Goal: Navigation & Orientation: Find specific page/section

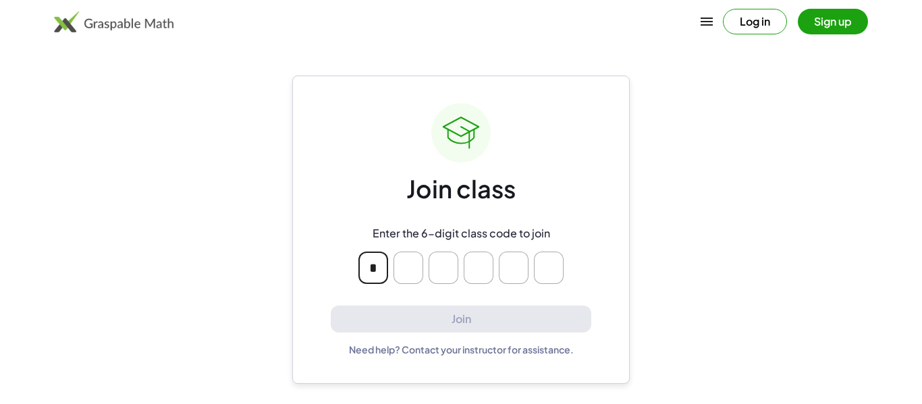
type input "*"
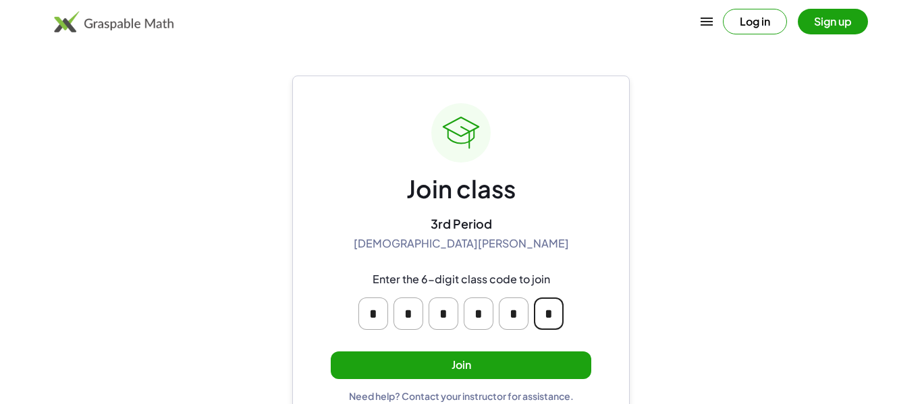
type input "*"
click at [486, 376] on button "Join" at bounding box center [461, 366] width 260 height 28
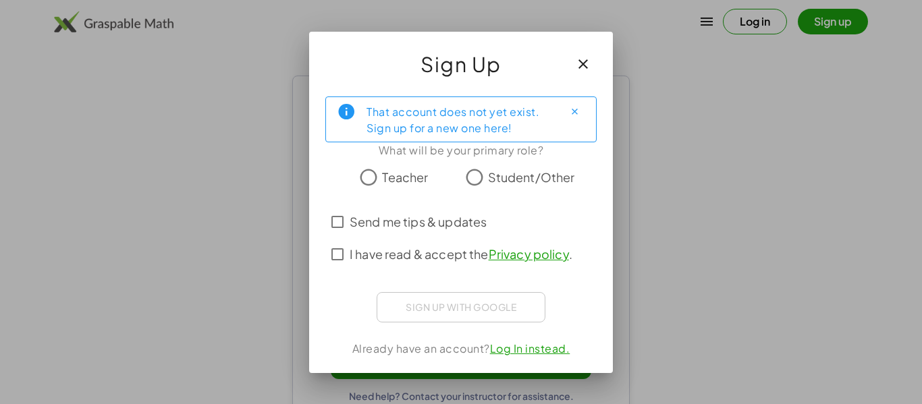
click at [515, 179] on span "Student/Other" at bounding box center [531, 177] width 87 height 18
click at [395, 259] on span "I have read & accept the Privacy policy ." at bounding box center [461, 254] width 223 height 18
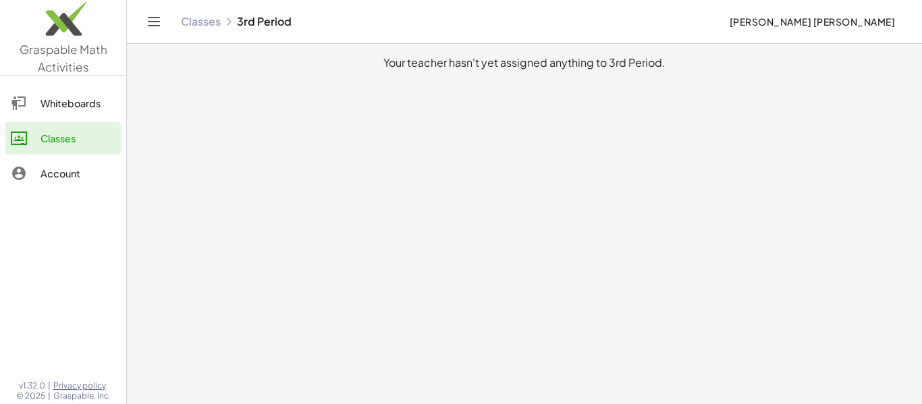
click at [81, 106] on div "Whiteboards" at bounding box center [77, 103] width 75 height 16
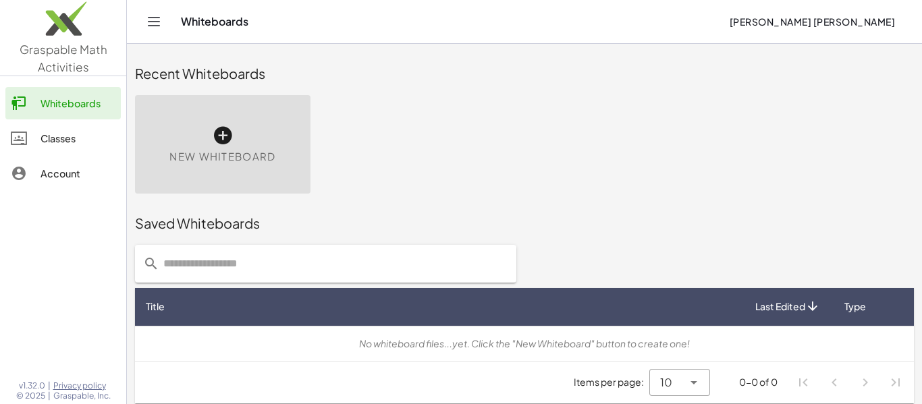
click at [65, 175] on div "Account" at bounding box center [77, 173] width 75 height 16
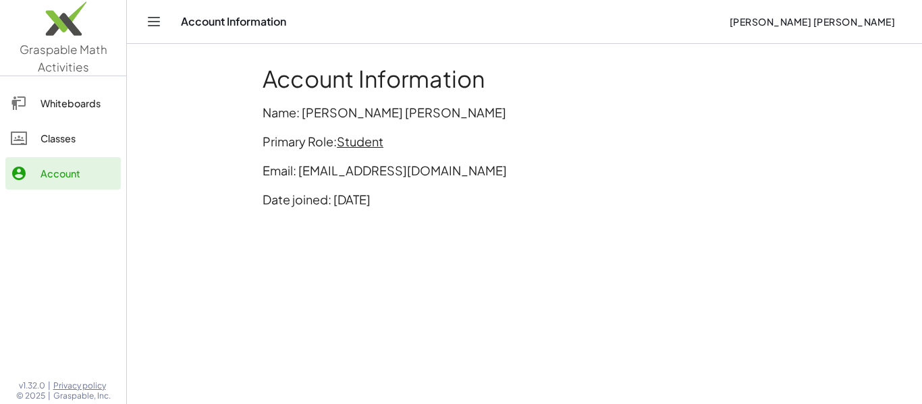
click at [368, 141] on span "Student" at bounding box center [360, 142] width 47 height 16
click at [387, 166] on div "Switch to being a Teacher" at bounding box center [417, 171] width 134 height 16
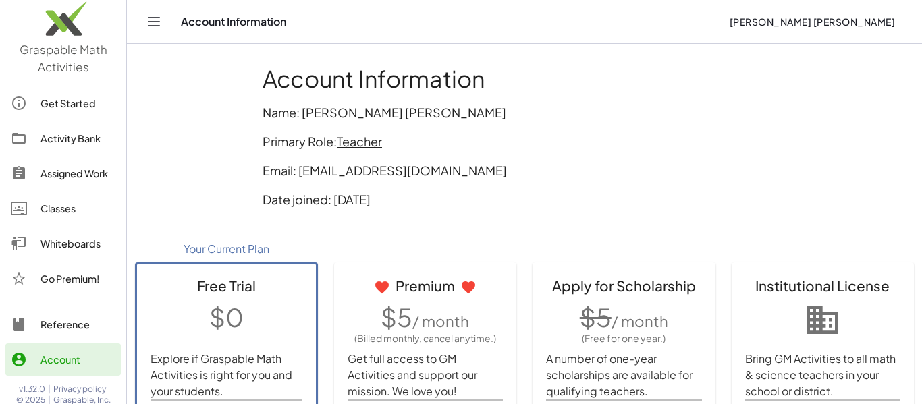
click at [66, 173] on div "Assigned Work" at bounding box center [77, 173] width 75 height 16
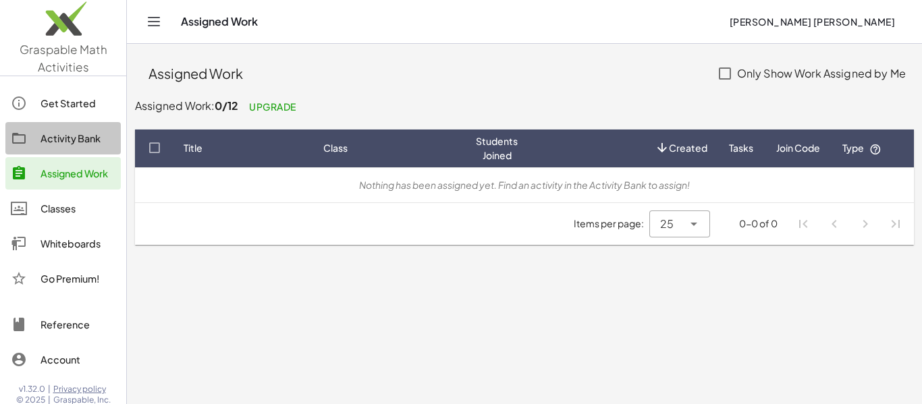
click at [88, 148] on link "Activity Bank" at bounding box center [62, 138] width 115 height 32
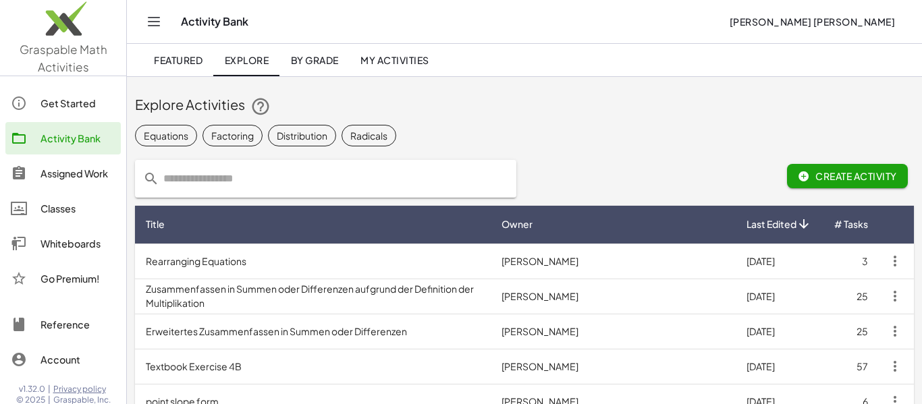
click at [91, 102] on div "Get Started" at bounding box center [77, 103] width 75 height 16
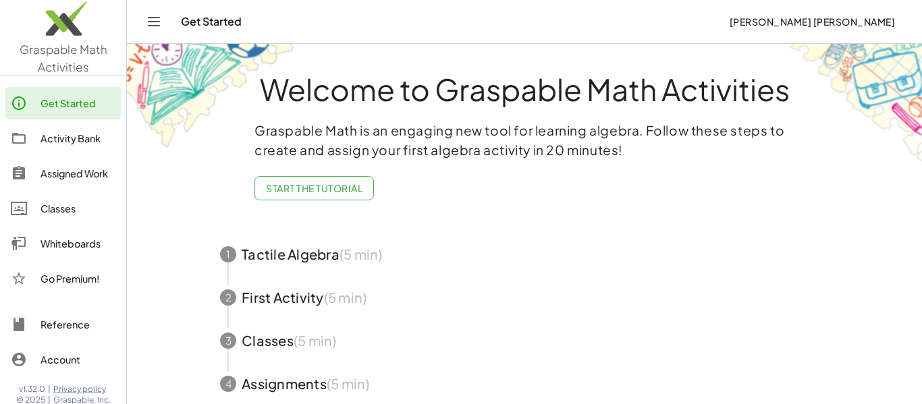
click at [90, 184] on link "Assigned Work" at bounding box center [62, 173] width 115 height 32
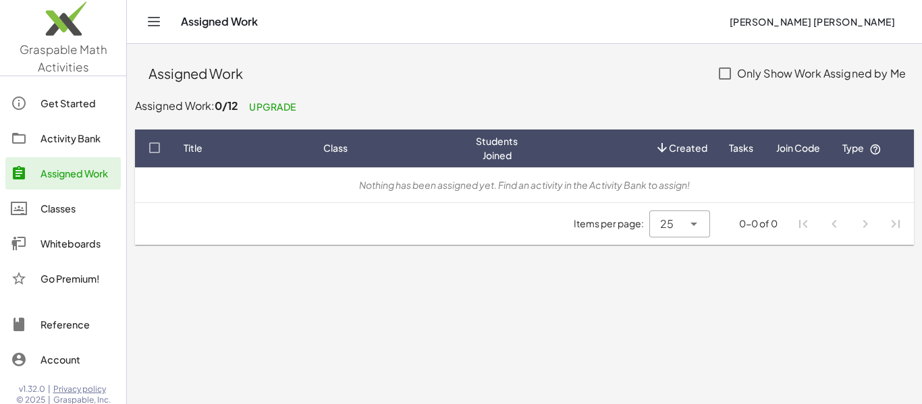
scroll to position [3, 0]
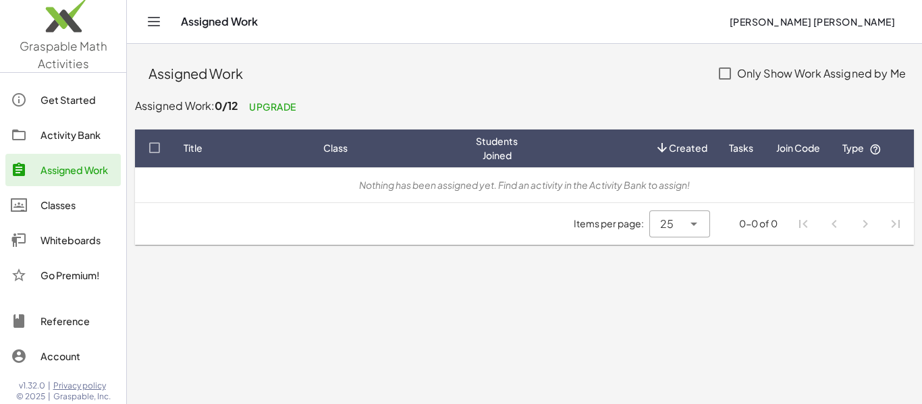
click at [806, 16] on span "[PERSON_NAME] [PERSON_NAME]" at bounding box center [812, 22] width 166 height 12
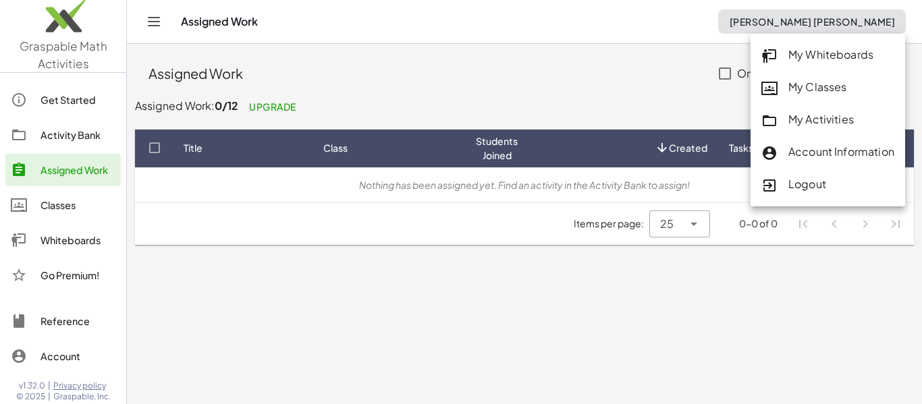
click at [800, 157] on div "Account Information" at bounding box center [827, 153] width 133 height 18
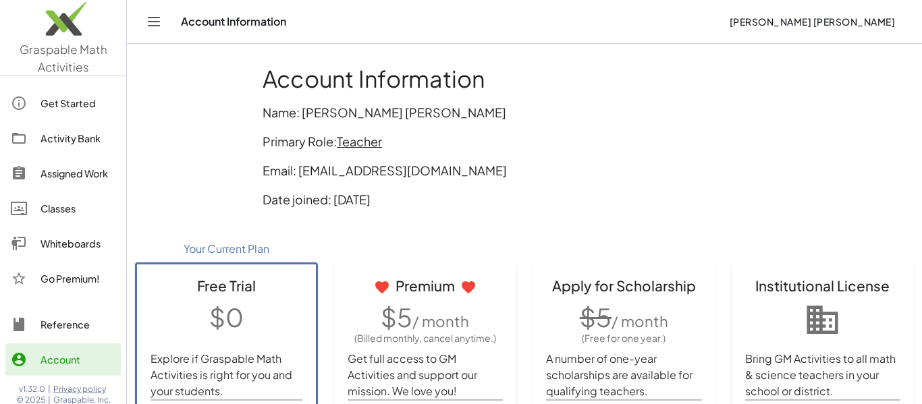
click at [345, 143] on span "Teacher" at bounding box center [359, 142] width 45 height 16
click at [437, 167] on div "Switch to being a Student" at bounding box center [417, 171] width 134 height 16
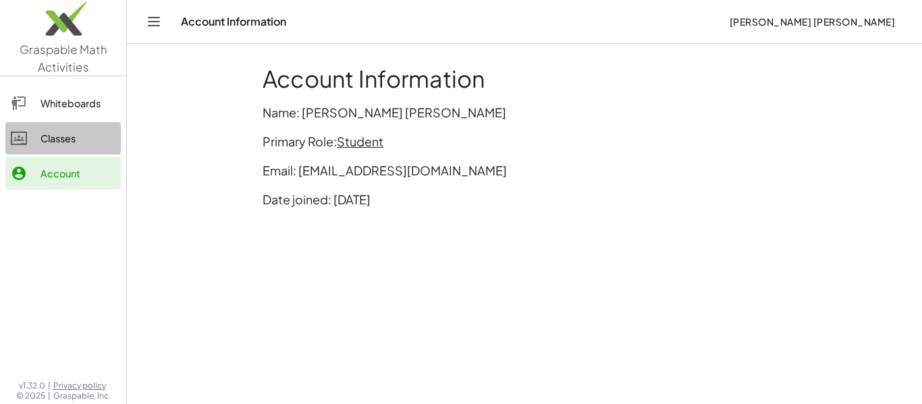
click at [35, 130] on div at bounding box center [26, 138] width 30 height 16
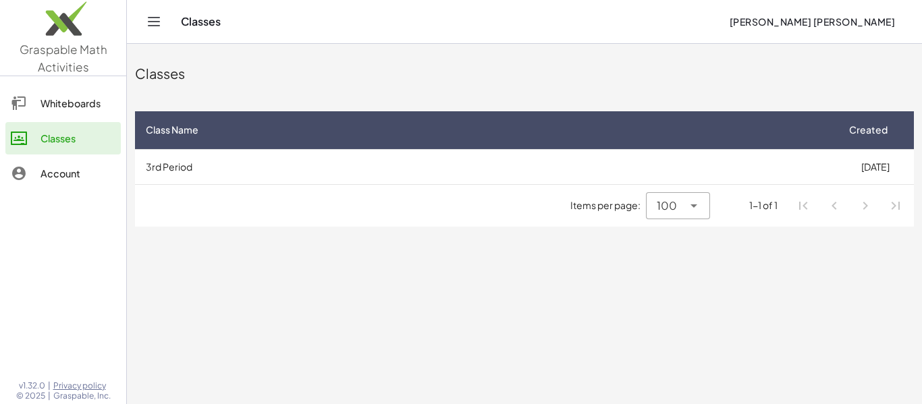
click at [96, 103] on div "Whiteboards" at bounding box center [77, 103] width 75 height 16
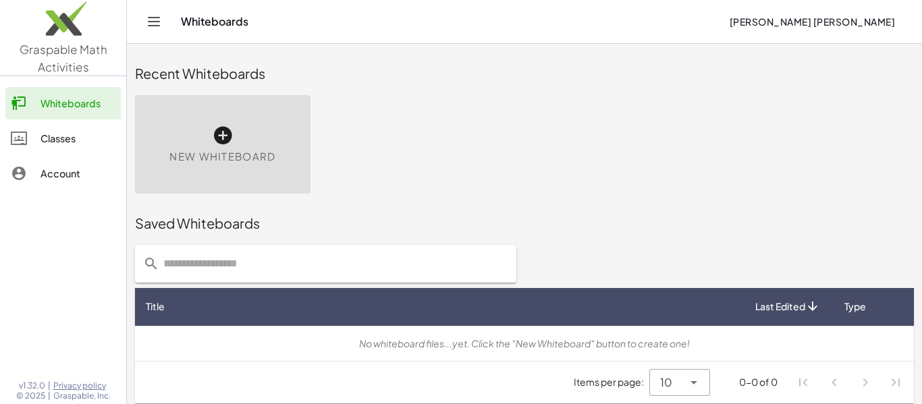
click at [285, 173] on div "New Whiteboard" at bounding box center [222, 144] width 175 height 99
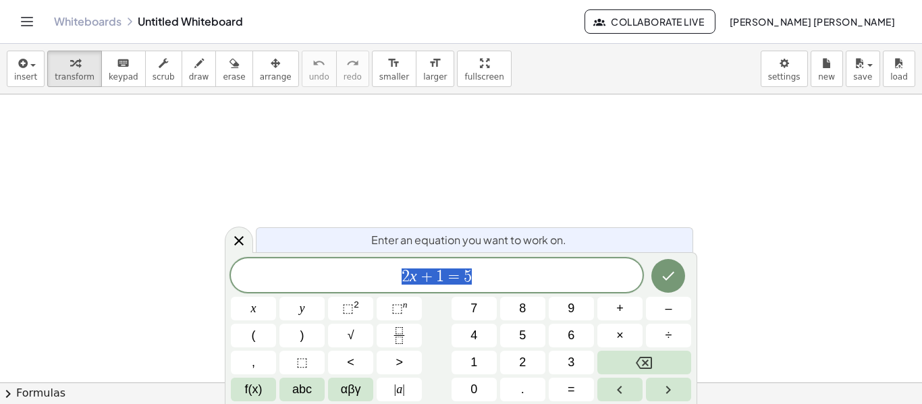
scroll to position [1, 0]
